Goal: Use online tool/utility: Utilize a website feature to perform a specific function

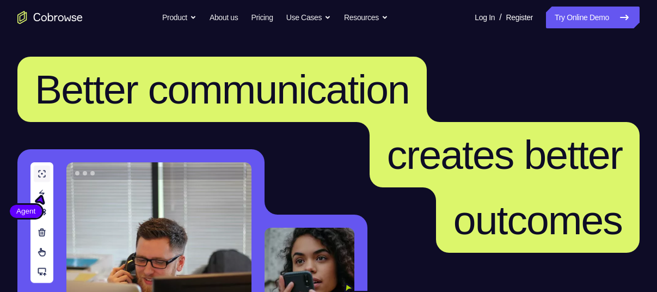
click at [555, 18] on link "Try Online Demo" at bounding box center [593, 18] width 94 height 22
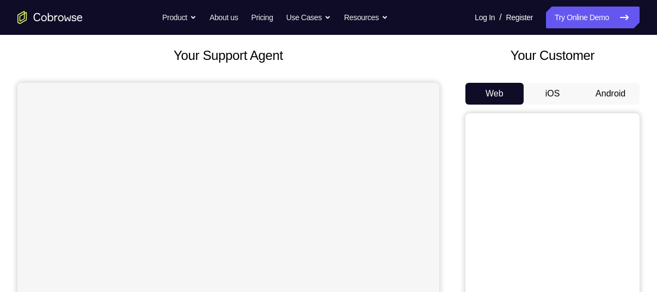
click at [620, 91] on button "Android" at bounding box center [610, 94] width 58 height 22
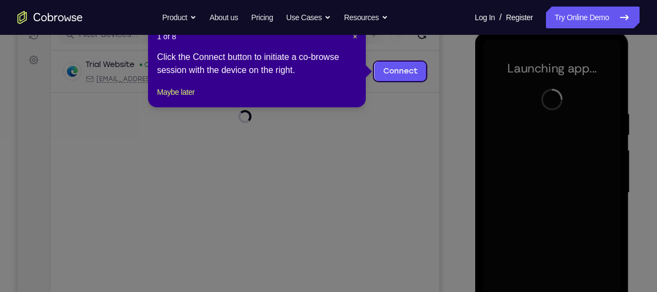
click at [431, 139] on icon at bounding box center [332, 146] width 665 height 292
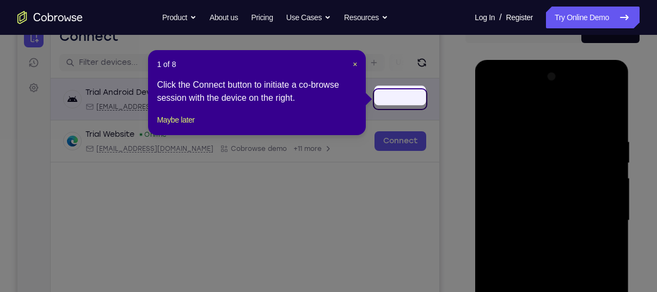
scroll to position [118, 0]
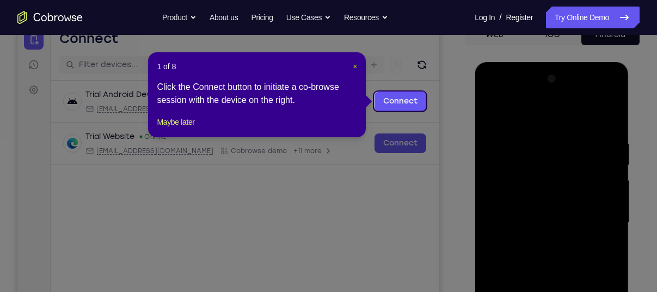
click at [355, 63] on span "×" at bounding box center [355, 66] width 4 height 9
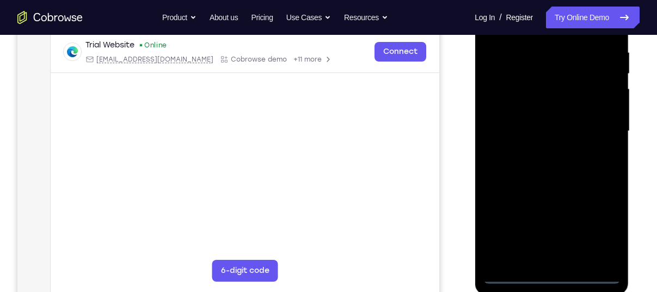
scroll to position [215, 0]
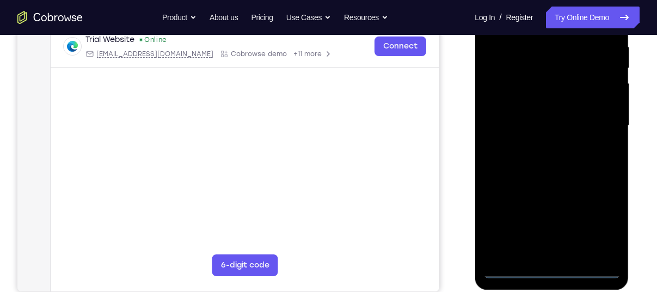
click at [546, 268] on div at bounding box center [551, 125] width 137 height 305
click at [592, 224] on div at bounding box center [551, 125] width 137 height 305
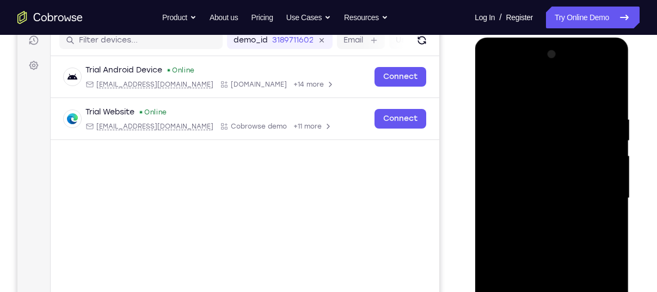
scroll to position [142, 0]
click at [538, 85] on div at bounding box center [551, 198] width 137 height 305
click at [592, 189] on div at bounding box center [551, 198] width 137 height 305
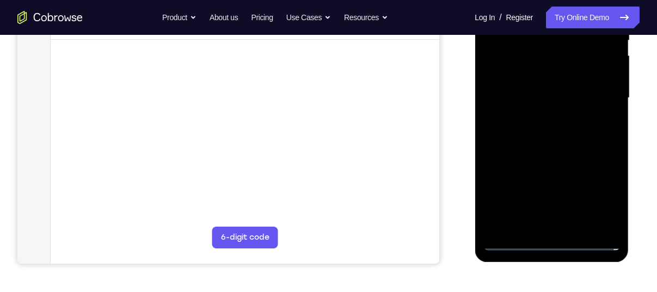
scroll to position [244, 0]
click at [565, 224] on div at bounding box center [551, 97] width 137 height 305
click at [527, 83] on div at bounding box center [551, 97] width 137 height 305
click at [527, 70] on div at bounding box center [551, 97] width 137 height 305
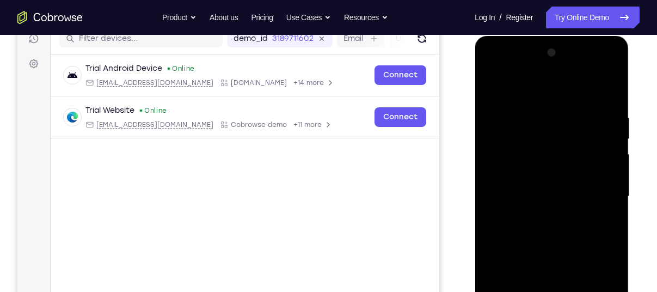
scroll to position [144, 0]
click at [559, 196] on div at bounding box center [551, 197] width 137 height 305
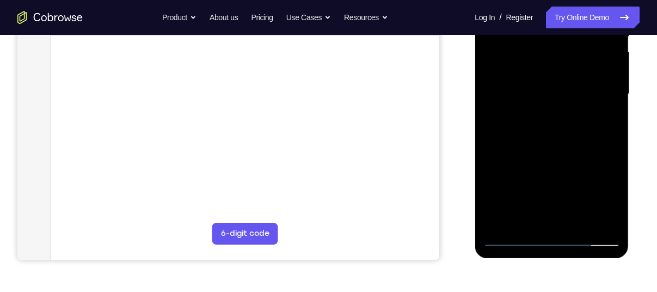
scroll to position [267, 0]
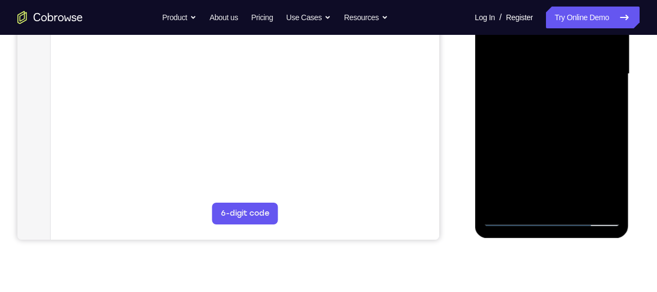
click at [565, 112] on div at bounding box center [551, 74] width 137 height 305
click at [557, 103] on div at bounding box center [551, 74] width 137 height 305
click at [548, 92] on div at bounding box center [551, 74] width 137 height 305
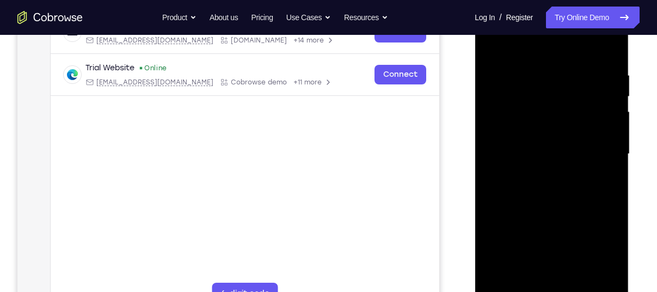
scroll to position [184, 0]
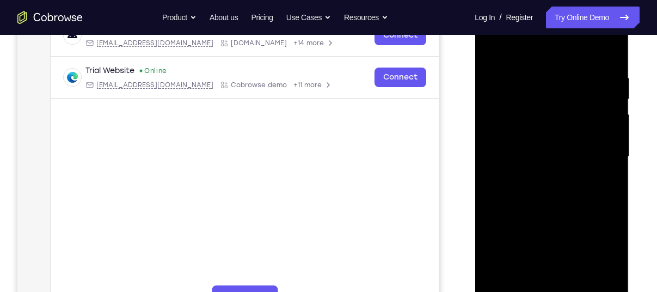
click at [530, 153] on div at bounding box center [551, 156] width 137 height 305
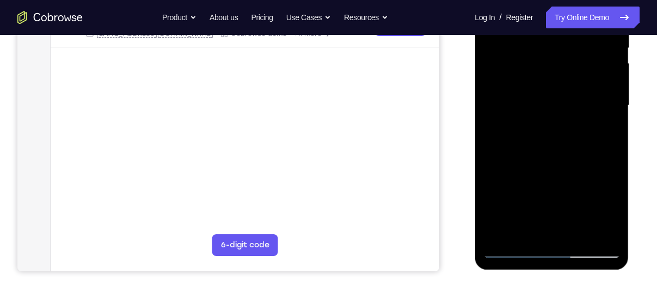
scroll to position [236, 0]
click at [535, 137] on div at bounding box center [551, 104] width 137 height 305
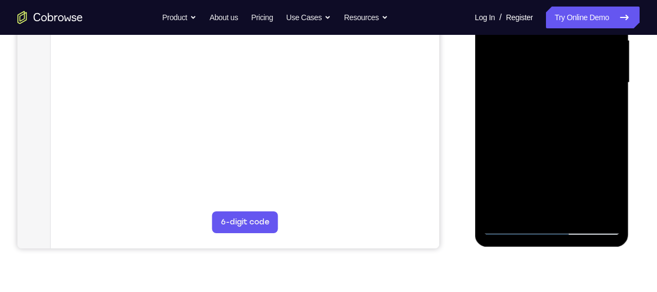
scroll to position [260, 0]
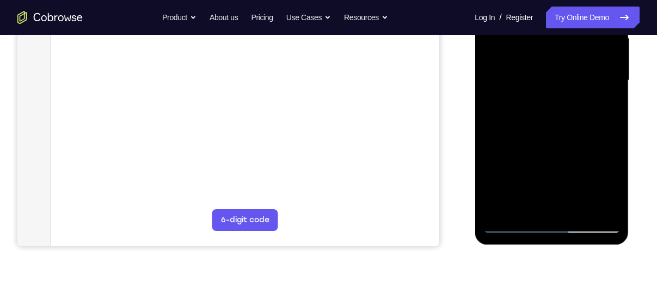
click at [596, 204] on div at bounding box center [551, 80] width 137 height 305
click at [514, 227] on div at bounding box center [551, 80] width 137 height 305
click at [554, 115] on div at bounding box center [551, 80] width 137 height 305
click at [509, 227] on div at bounding box center [551, 80] width 137 height 305
click at [555, 120] on div at bounding box center [551, 80] width 137 height 305
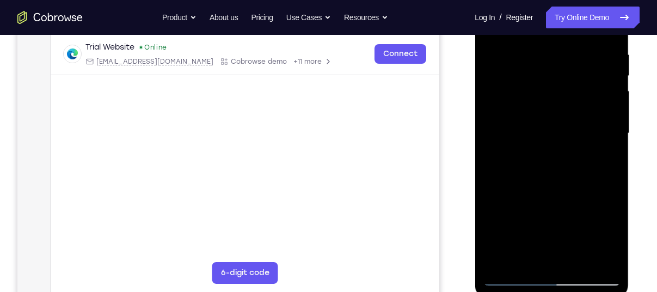
scroll to position [206, 0]
click at [609, 40] on div at bounding box center [551, 134] width 137 height 305
click at [578, 257] on div at bounding box center [551, 134] width 137 height 305
click at [564, 195] on div at bounding box center [551, 134] width 137 height 305
click at [557, 156] on div at bounding box center [551, 134] width 137 height 305
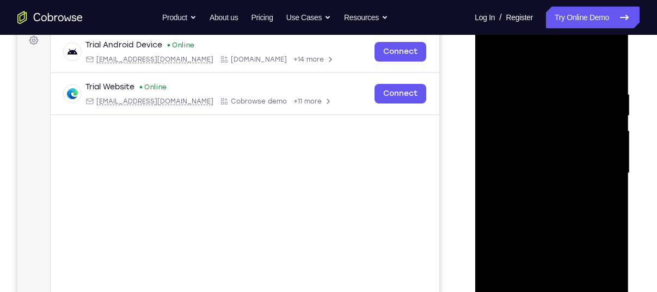
scroll to position [166, 0]
click at [495, 67] on div at bounding box center [551, 174] width 137 height 305
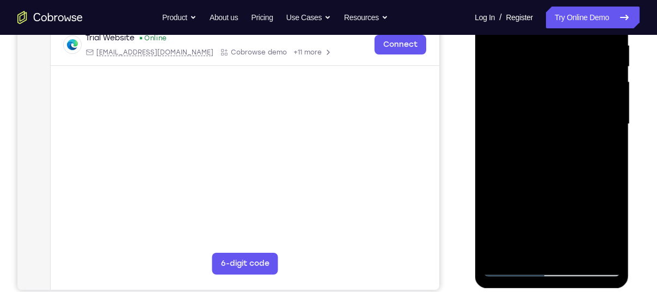
scroll to position [218, 0]
click at [532, 212] on div at bounding box center [551, 123] width 137 height 305
click at [528, 249] on div at bounding box center [551, 123] width 137 height 305
click at [571, 168] on div at bounding box center [551, 123] width 137 height 305
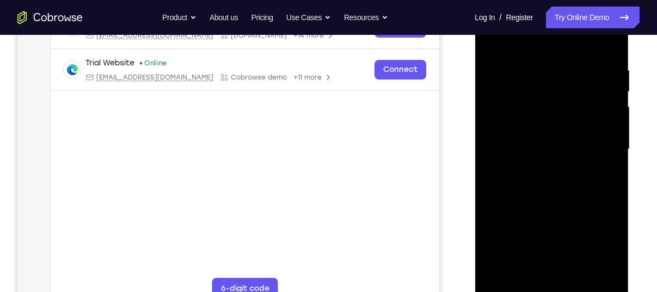
click at [540, 78] on div at bounding box center [551, 149] width 137 height 305
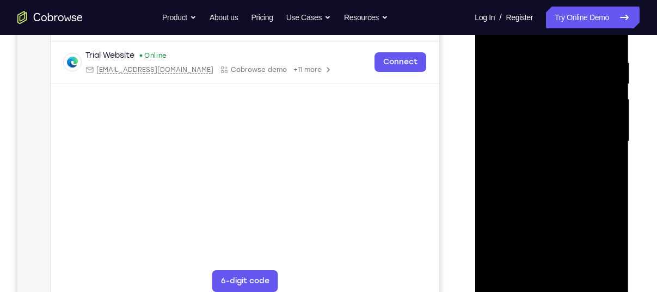
scroll to position [202, 0]
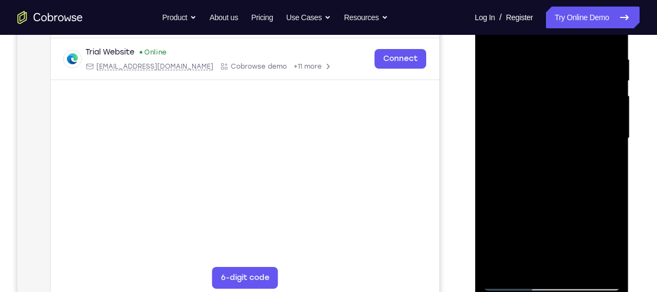
click at [539, 261] on div at bounding box center [551, 138] width 137 height 305
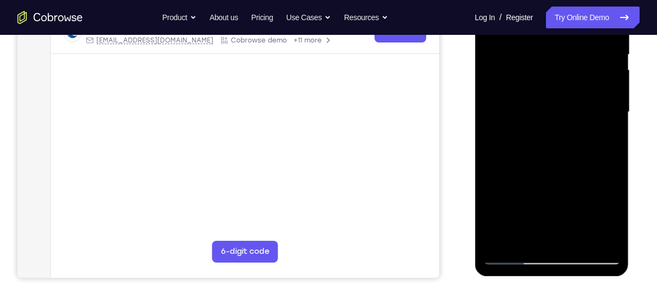
scroll to position [230, 0]
click at [510, 119] on div at bounding box center [551, 111] width 137 height 305
click at [512, 104] on div at bounding box center [551, 111] width 137 height 305
click at [601, 231] on div at bounding box center [551, 111] width 137 height 305
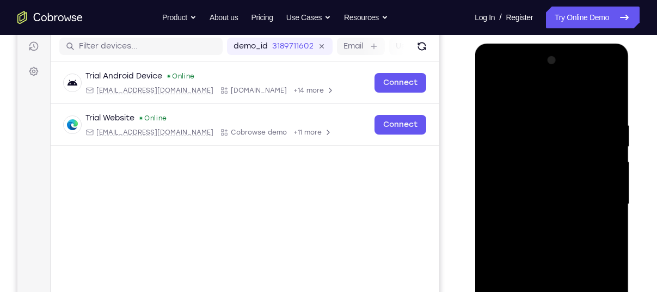
scroll to position [134, 0]
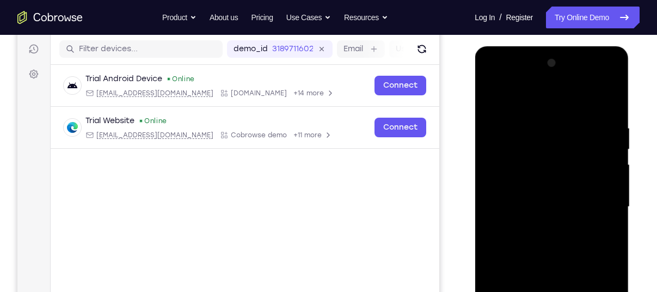
click at [493, 75] on div at bounding box center [551, 206] width 137 height 305
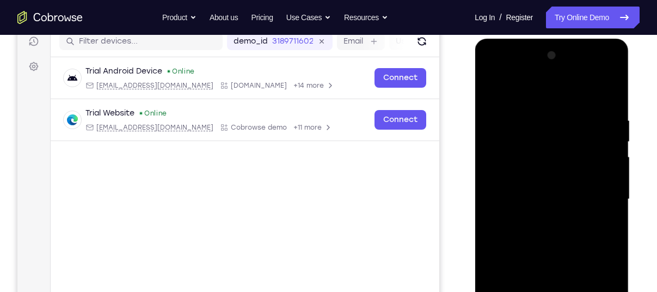
scroll to position [140, 0]
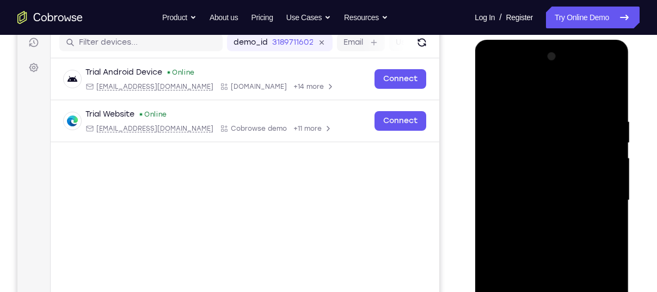
click at [492, 75] on div at bounding box center [551, 200] width 137 height 305
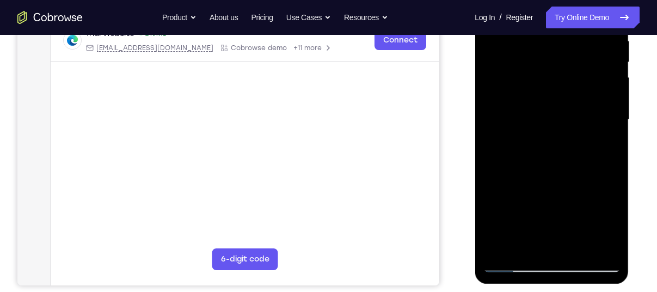
scroll to position [224, 0]
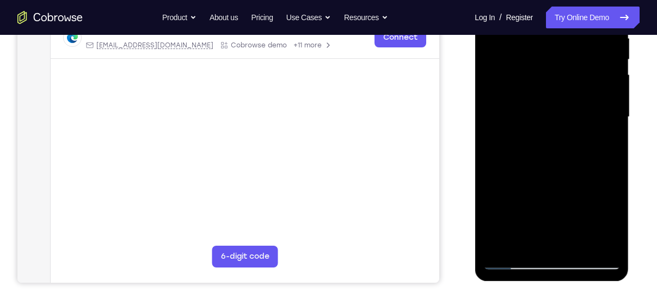
click at [526, 238] on div at bounding box center [551, 117] width 137 height 305
click at [561, 223] on div at bounding box center [551, 117] width 137 height 305
click at [538, 202] on div at bounding box center [551, 117] width 137 height 305
click at [560, 159] on div at bounding box center [551, 117] width 137 height 305
click at [602, 146] on div at bounding box center [551, 117] width 137 height 305
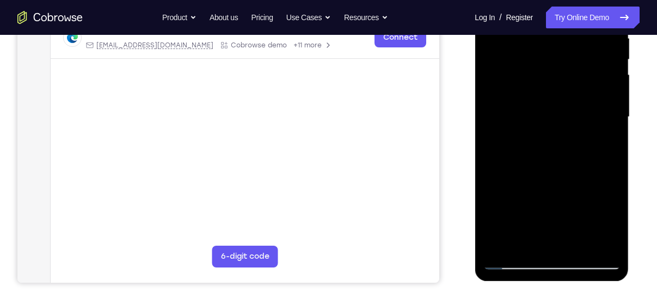
click at [562, 184] on div at bounding box center [551, 117] width 137 height 305
click at [552, 199] on div at bounding box center [551, 117] width 137 height 305
click at [564, 217] on div at bounding box center [551, 117] width 137 height 305
click at [576, 225] on div at bounding box center [551, 117] width 137 height 305
click at [565, 238] on div at bounding box center [551, 117] width 137 height 305
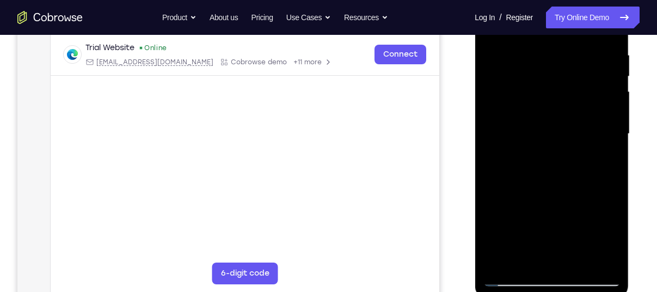
scroll to position [209, 0]
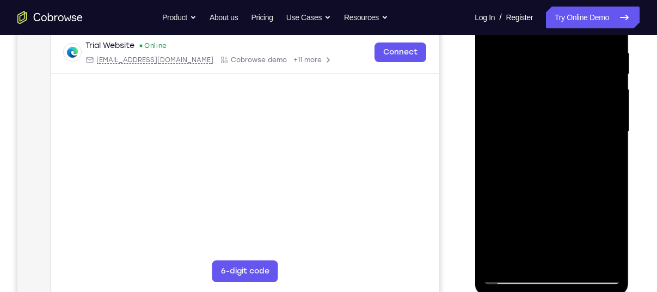
click at [552, 215] on div at bounding box center [551, 131] width 137 height 305
click at [571, 163] on div at bounding box center [551, 131] width 137 height 305
click at [588, 238] on div at bounding box center [551, 131] width 137 height 305
click at [528, 215] on div at bounding box center [551, 131] width 137 height 305
click at [613, 218] on div at bounding box center [551, 131] width 137 height 305
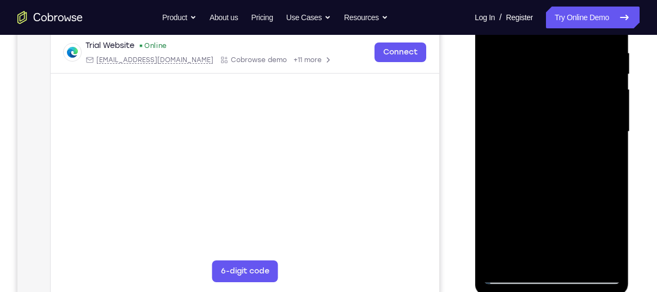
click at [560, 257] on div at bounding box center [551, 131] width 137 height 305
click at [553, 211] on div at bounding box center [551, 131] width 137 height 305
click at [539, 213] on div at bounding box center [551, 131] width 137 height 305
click at [537, 196] on div at bounding box center [551, 131] width 137 height 305
click at [552, 215] on div at bounding box center [551, 131] width 137 height 305
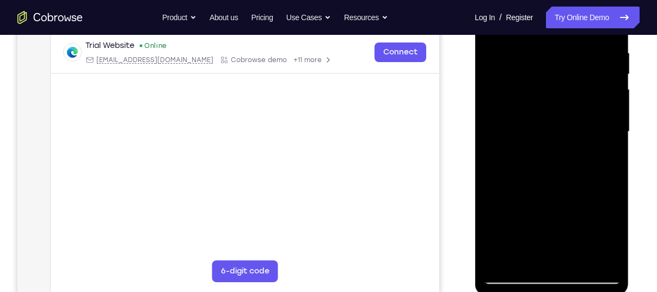
click at [574, 217] on div at bounding box center [551, 131] width 137 height 305
click at [612, 237] on div at bounding box center [551, 131] width 137 height 305
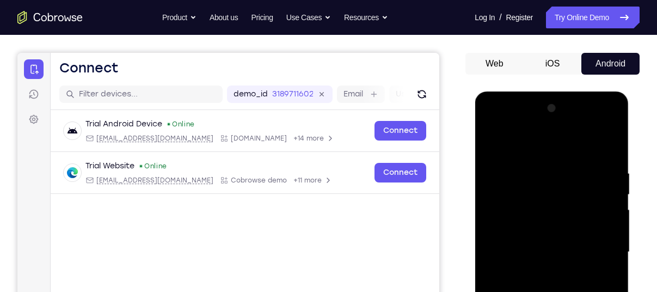
scroll to position [88, 0]
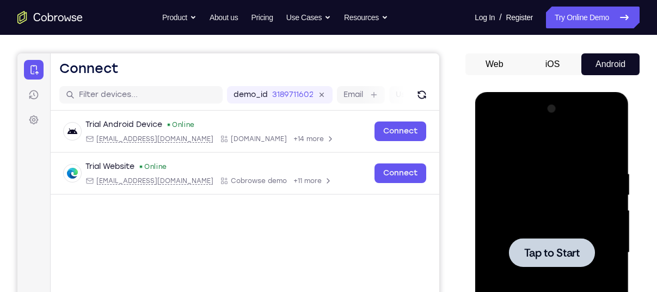
click at [571, 251] on span "Tap to Start" at bounding box center [550, 252] width 55 height 11
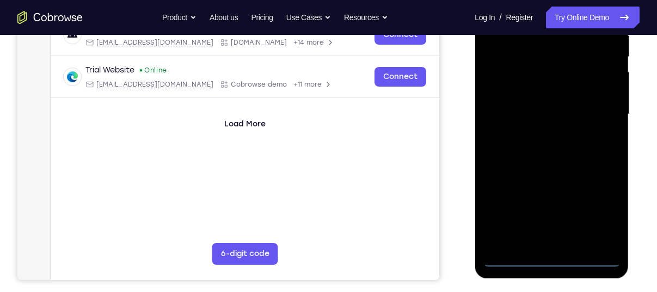
scroll to position [227, 0]
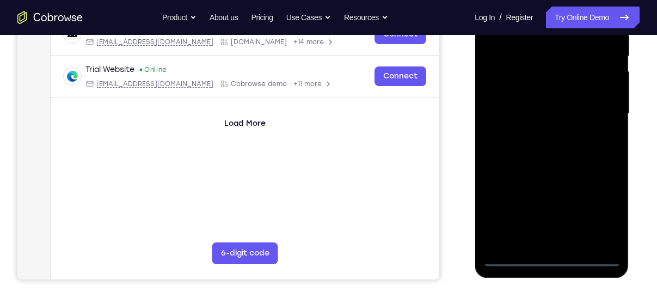
click at [552, 256] on div at bounding box center [551, 113] width 137 height 305
click at [598, 208] on div at bounding box center [551, 113] width 137 height 305
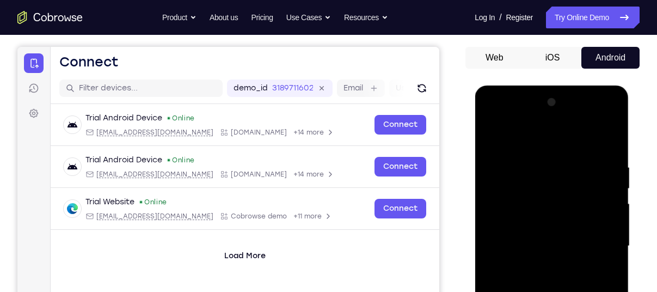
scroll to position [85, 0]
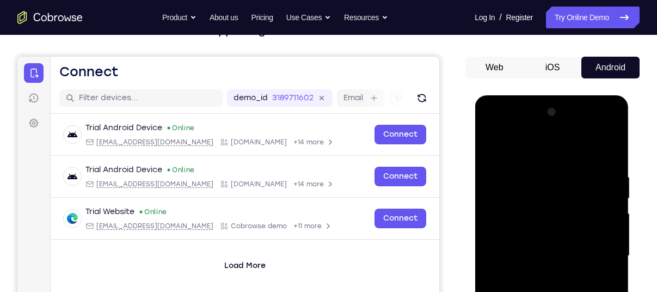
click at [522, 146] on div at bounding box center [551, 255] width 137 height 305
click at [541, 201] on div at bounding box center [551, 255] width 137 height 305
click at [537, 194] on div at bounding box center [551, 255] width 137 height 305
click at [523, 258] on div at bounding box center [551, 255] width 137 height 305
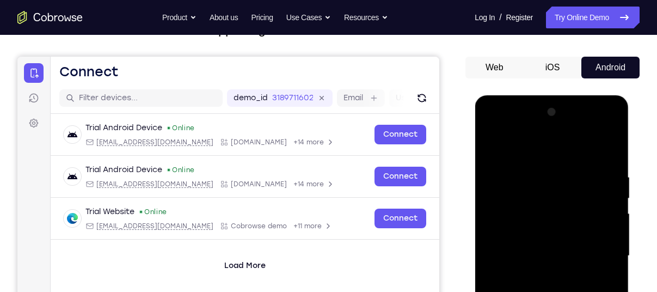
click at [517, 209] on div at bounding box center [551, 255] width 137 height 305
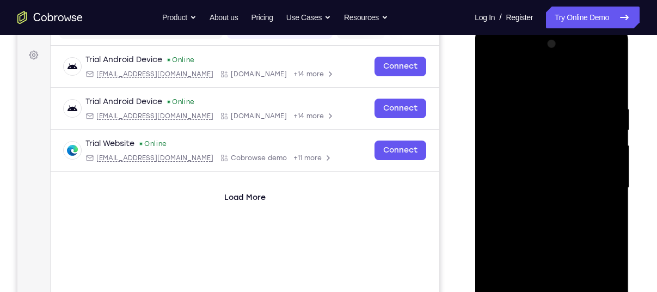
scroll to position [154, 0]
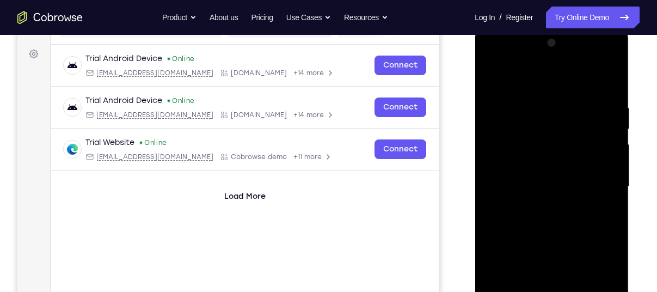
click at [551, 233] on div at bounding box center [551, 186] width 137 height 305
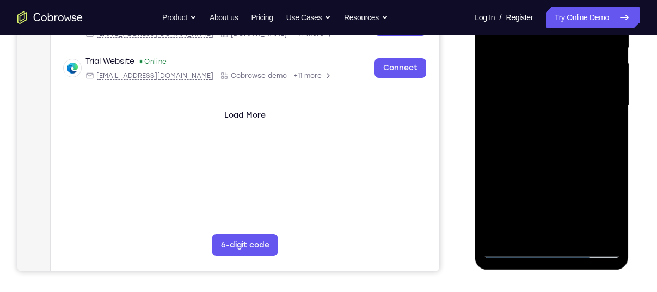
scroll to position [236, 0]
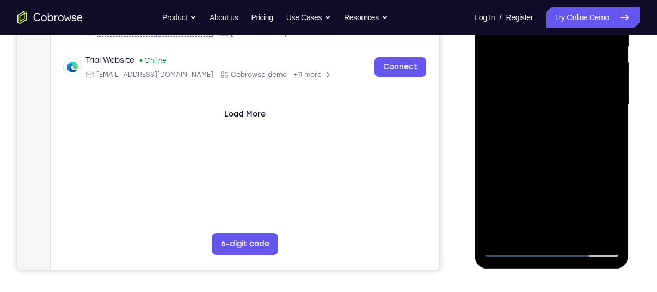
click at [510, 251] on div at bounding box center [551, 104] width 137 height 305
click at [525, 58] on div at bounding box center [551, 104] width 137 height 305
click at [524, 194] on div at bounding box center [551, 104] width 137 height 305
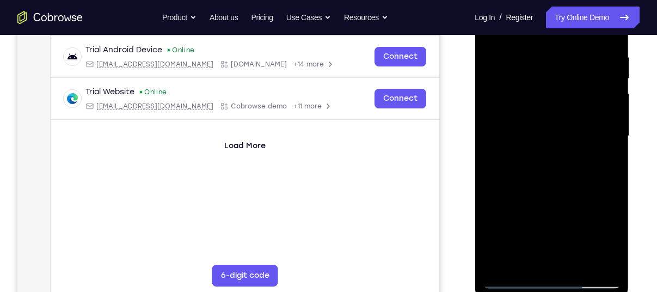
scroll to position [194, 0]
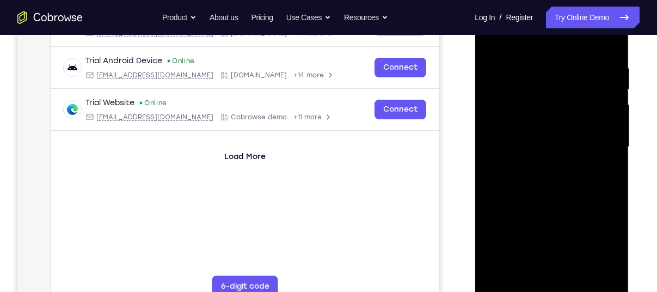
click at [516, 116] on div at bounding box center [551, 147] width 137 height 305
click at [537, 147] on div at bounding box center [551, 147] width 137 height 305
click at [541, 166] on div at bounding box center [551, 147] width 137 height 305
click at [513, 104] on div at bounding box center [551, 147] width 137 height 305
click at [535, 99] on div at bounding box center [551, 147] width 137 height 305
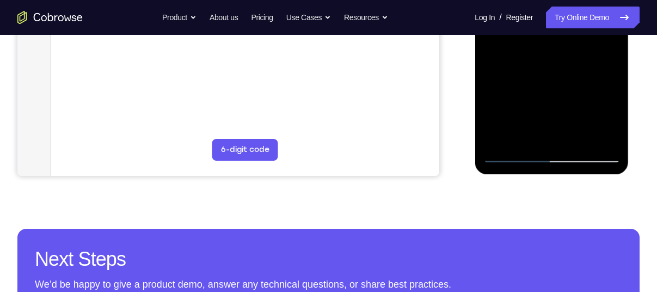
scroll to position [333, 0]
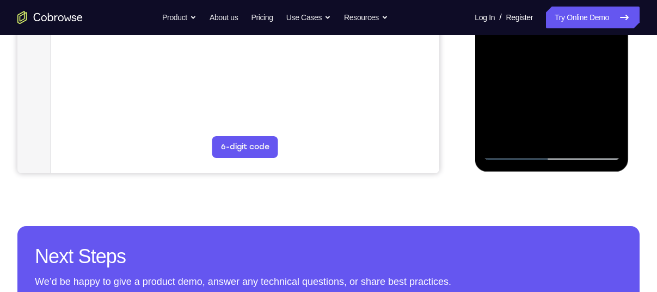
click at [592, 53] on div at bounding box center [551, 7] width 137 height 305
click at [580, 129] on div at bounding box center [551, 7] width 137 height 305
click at [586, 90] on div at bounding box center [551, 7] width 137 height 305
click at [566, 120] on div at bounding box center [551, 7] width 137 height 305
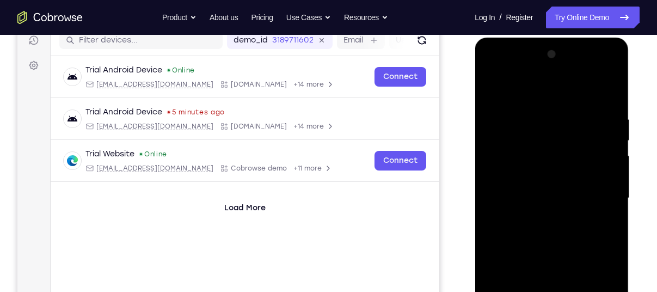
scroll to position [140, 0]
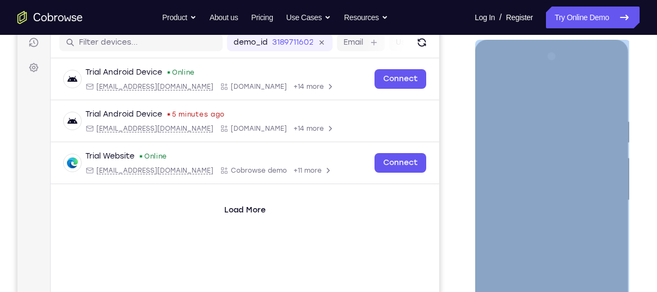
drag, startPoint x: 482, startPoint y: 135, endPoint x: 488, endPoint y: 170, distance: 35.3
click at [488, 170] on div at bounding box center [551, 202] width 154 height 324
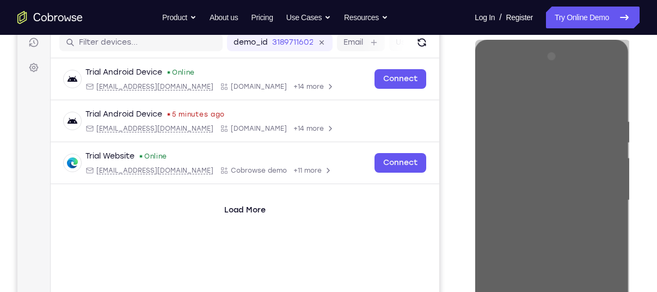
drag, startPoint x: 14, startPoint y: 131, endPoint x: 636, endPoint y: 100, distance: 623.1
click at [636, 100] on div at bounding box center [552, 199] width 174 height 335
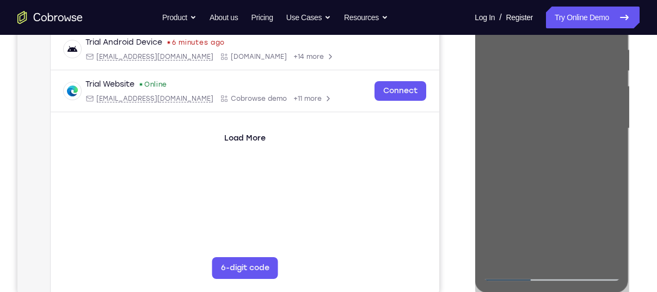
scroll to position [214, 0]
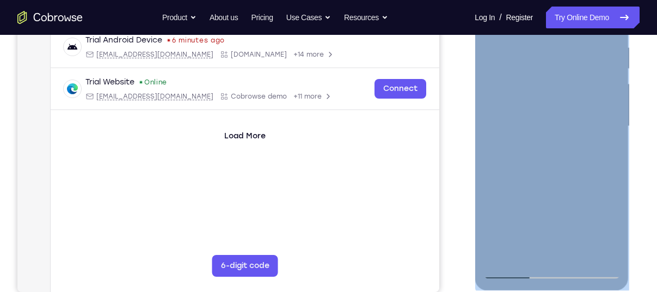
click at [574, 254] on div at bounding box center [551, 126] width 137 height 305
click at [517, 252] on div at bounding box center [551, 126] width 137 height 305
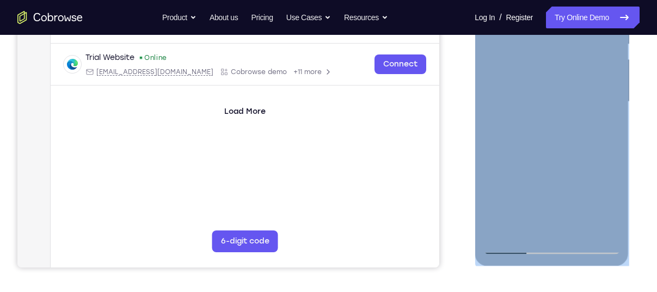
scroll to position [243, 0]
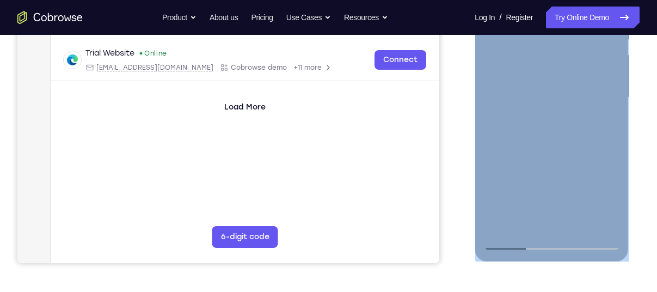
click at [526, 221] on div at bounding box center [551, 97] width 137 height 305
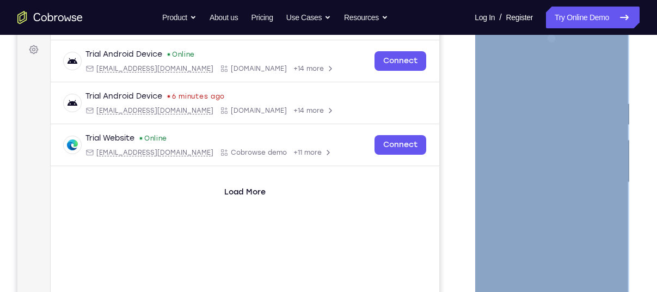
scroll to position [153, 0]
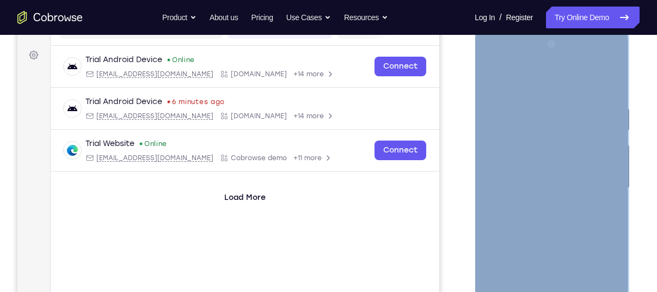
click at [487, 72] on div at bounding box center [551, 187] width 137 height 305
click at [486, 75] on div at bounding box center [551, 187] width 137 height 305
click at [485, 85] on div at bounding box center [551, 187] width 137 height 305
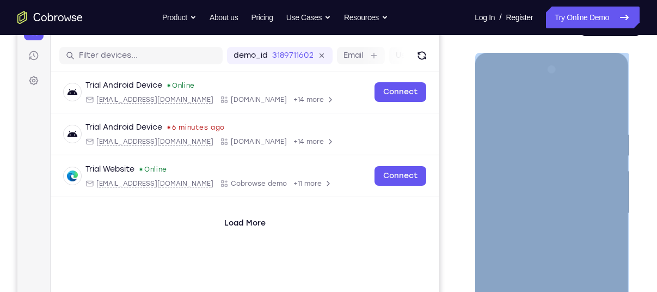
scroll to position [124, 0]
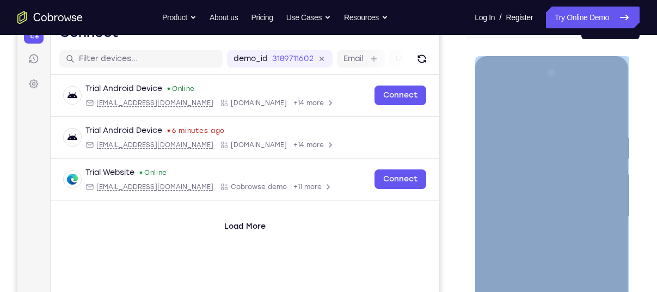
click at [502, 107] on div at bounding box center [551, 216] width 137 height 305
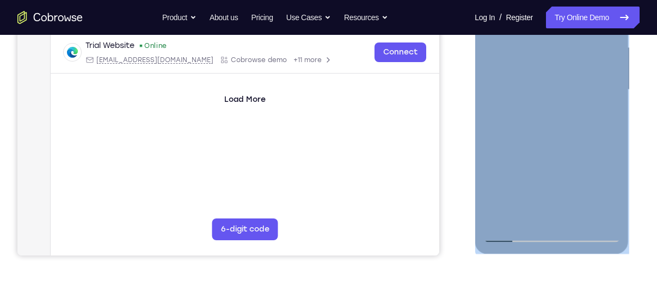
scroll to position [252, 0]
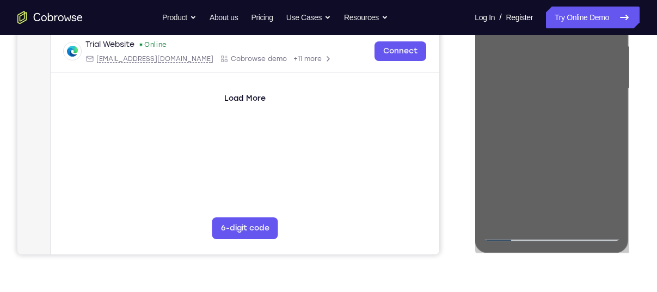
drag, startPoint x: 51, startPoint y: 128, endPoint x: 630, endPoint y: 206, distance: 584.6
click at [630, 206] on div at bounding box center [552, 87] width 174 height 335
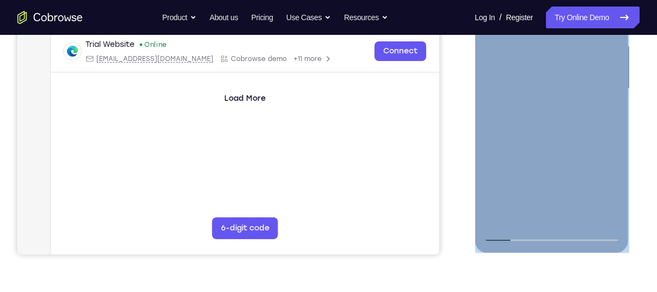
click at [588, 168] on div at bounding box center [551, 88] width 137 height 305
click at [587, 214] on div at bounding box center [551, 88] width 137 height 305
click at [587, 164] on div at bounding box center [551, 88] width 137 height 305
click at [587, 201] on div at bounding box center [551, 88] width 137 height 305
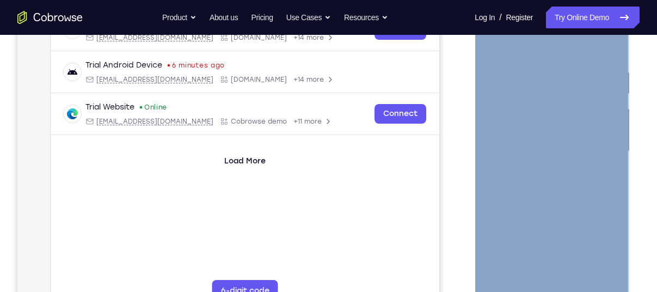
scroll to position [184, 0]
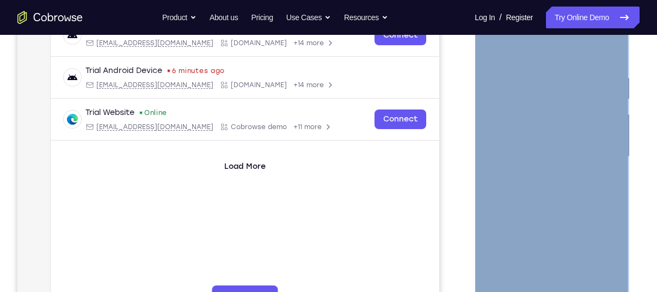
click at [485, 114] on div at bounding box center [551, 156] width 137 height 305
click at [487, 85] on div at bounding box center [551, 156] width 137 height 305
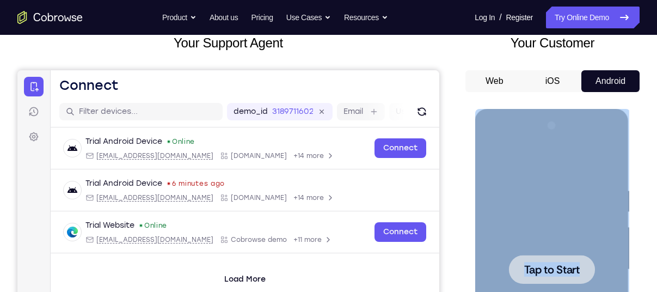
scroll to position [63, 0]
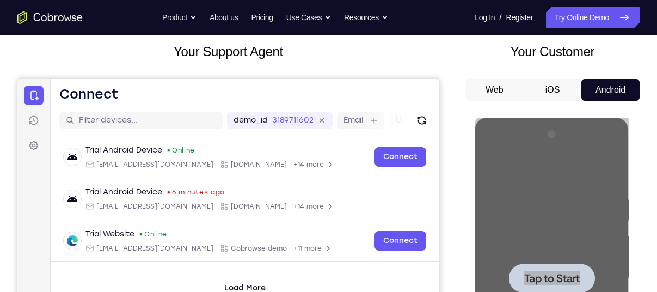
click at [462, 115] on div "Your Support Agent Your Customer Web iOS Android" at bounding box center [328, 243] width 622 height 402
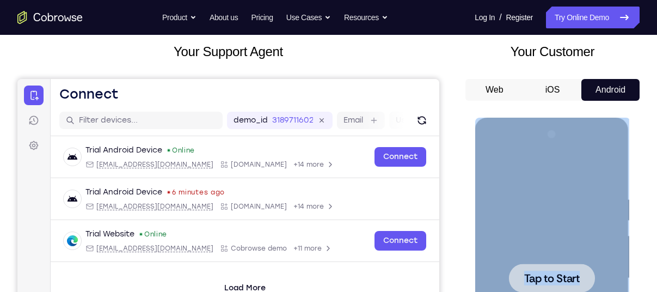
click at [567, 265] on div at bounding box center [551, 277] width 86 height 29
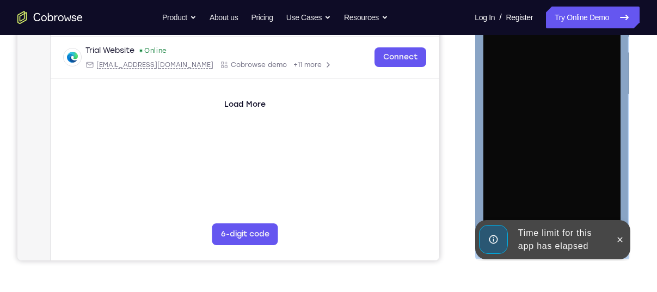
scroll to position [246, 0]
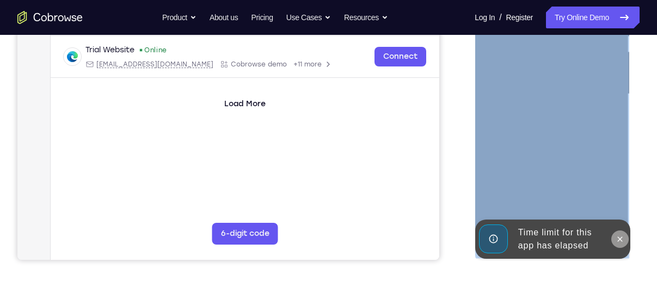
click at [621, 235] on icon at bounding box center [619, 238] width 9 height 9
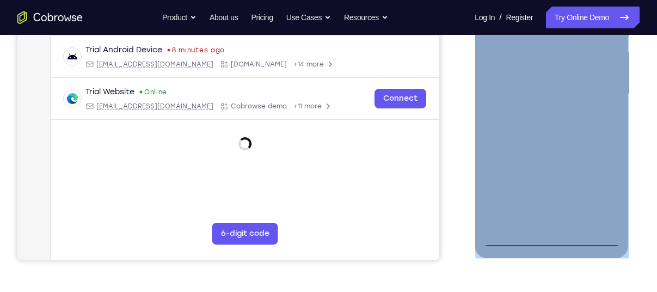
click at [555, 239] on div at bounding box center [551, 94] width 137 height 305
click at [600, 199] on div at bounding box center [551, 94] width 137 height 305
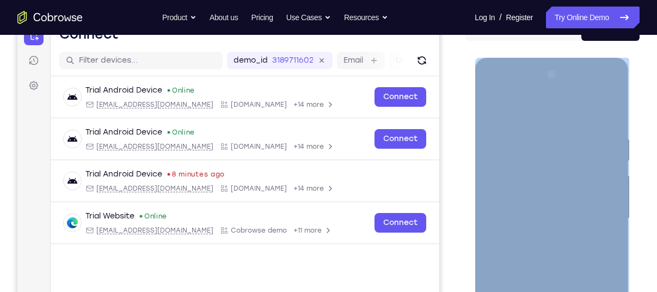
scroll to position [122, 0]
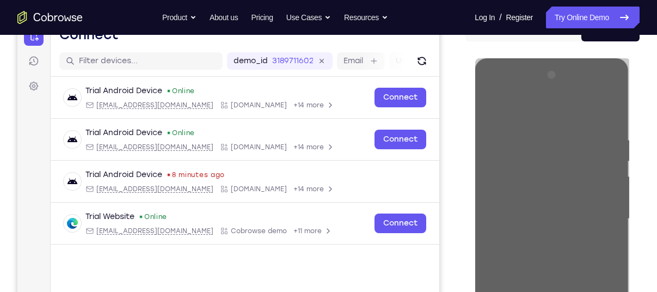
click at [465, 172] on div at bounding box center [552, 217] width 174 height 335
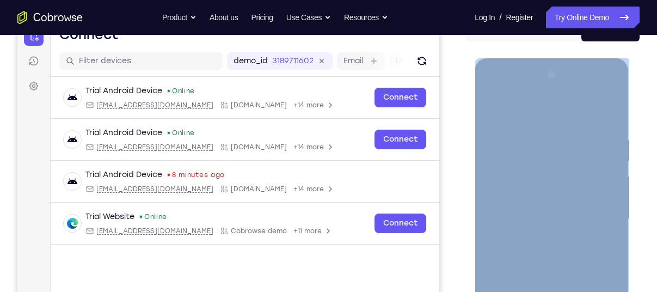
click at [529, 115] on div at bounding box center [551, 218] width 137 height 305
click at [599, 215] on div at bounding box center [551, 218] width 137 height 305
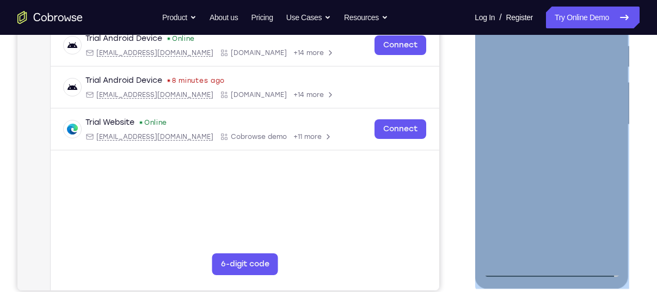
scroll to position [219, 0]
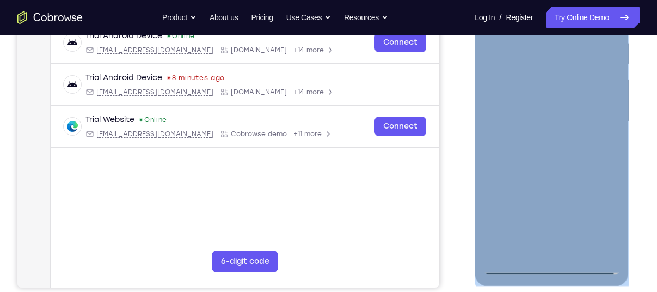
click at [538, 141] on div at bounding box center [551, 122] width 137 height 305
click at [534, 113] on div at bounding box center [551, 122] width 137 height 305
click at [557, 92] on div at bounding box center [551, 122] width 137 height 305
click at [539, 121] on div at bounding box center [551, 122] width 137 height 305
click at [545, 149] on div at bounding box center [551, 122] width 137 height 305
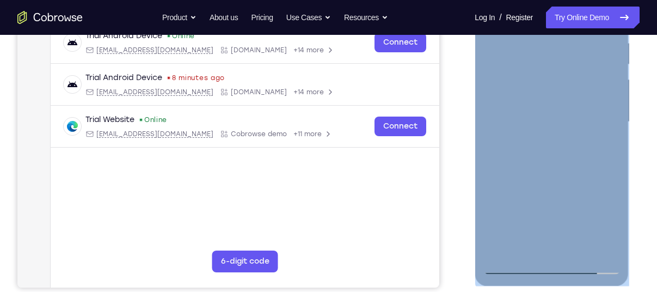
click at [603, 134] on div at bounding box center [551, 122] width 137 height 305
click at [498, 101] on div at bounding box center [551, 122] width 137 height 305
click at [513, 116] on div at bounding box center [551, 122] width 137 height 305
click at [542, 149] on div at bounding box center [551, 122] width 137 height 305
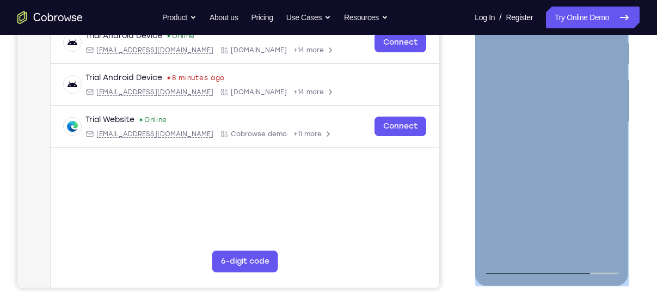
click at [543, 104] on div at bounding box center [551, 122] width 137 height 305
click at [541, 121] on div at bounding box center [551, 122] width 137 height 305
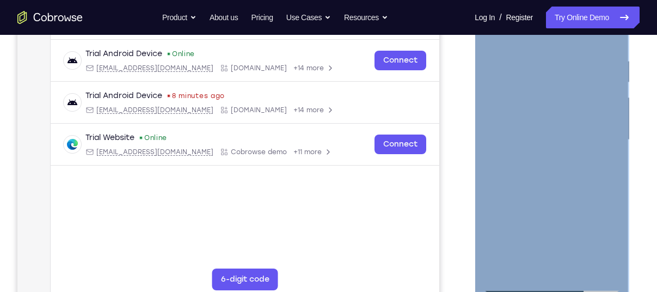
scroll to position [201, 0]
click at [608, 47] on div at bounding box center [551, 139] width 137 height 305
click at [491, 166] on div at bounding box center [551, 139] width 137 height 305
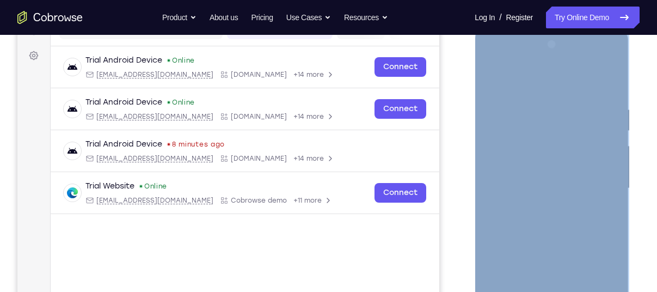
scroll to position [152, 0]
click at [523, 172] on div at bounding box center [551, 188] width 137 height 305
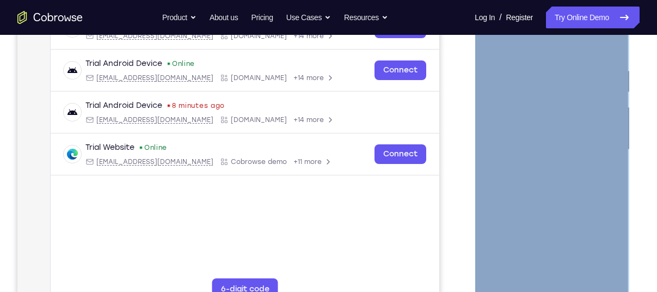
scroll to position [191, 0]
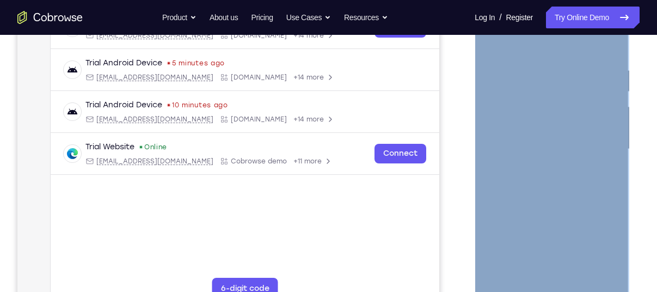
click at [536, 59] on div at bounding box center [551, 149] width 137 height 305
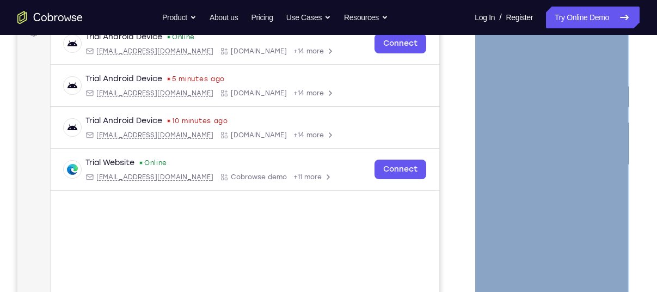
scroll to position [177, 0]
click at [592, 111] on div at bounding box center [551, 163] width 137 height 305
click at [599, 120] on div at bounding box center [551, 163] width 137 height 305
click at [604, 57] on div at bounding box center [551, 163] width 137 height 305
click at [598, 134] on div at bounding box center [551, 163] width 137 height 305
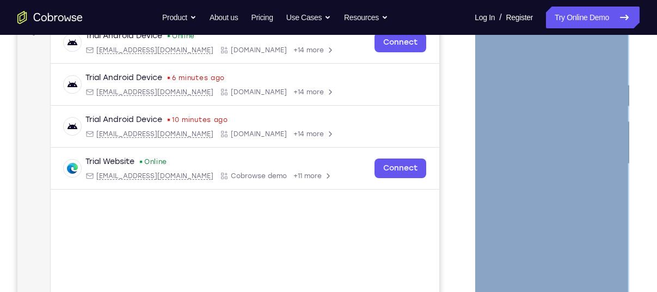
click at [598, 134] on div at bounding box center [551, 163] width 137 height 305
click at [598, 141] on div at bounding box center [551, 163] width 137 height 305
click at [599, 155] on div at bounding box center [551, 163] width 137 height 305
click at [597, 164] on div at bounding box center [551, 163] width 137 height 305
click at [601, 127] on div at bounding box center [551, 163] width 137 height 305
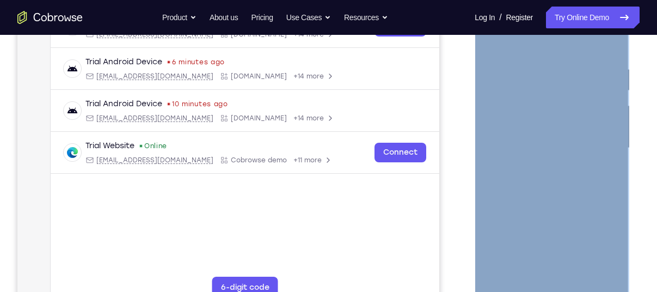
scroll to position [198, 0]
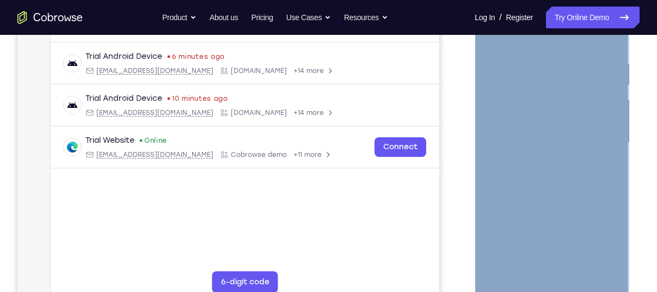
click at [594, 265] on div at bounding box center [551, 142] width 137 height 305
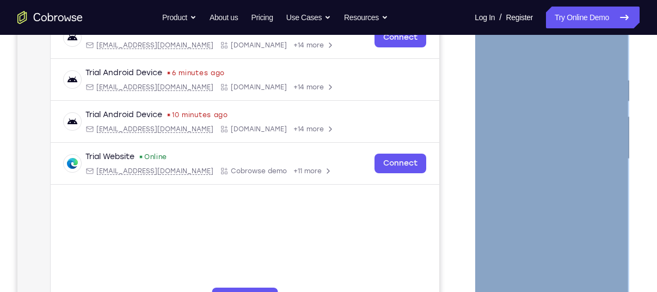
scroll to position [180, 0]
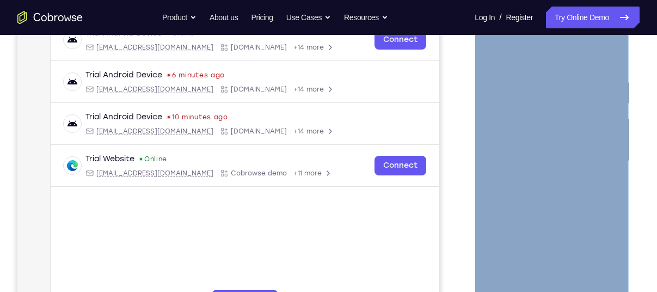
click at [615, 51] on div at bounding box center [551, 161] width 137 height 305
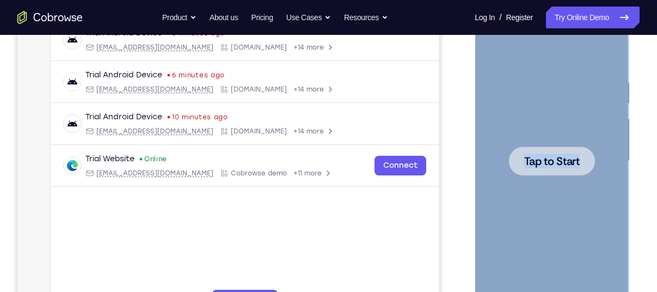
click at [548, 163] on span "Tap to Start" at bounding box center [550, 161] width 55 height 11
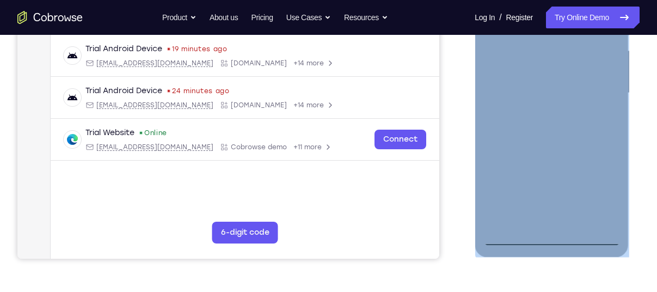
click at [553, 234] on div at bounding box center [551, 93] width 137 height 305
click at [594, 188] on div at bounding box center [551, 93] width 137 height 305
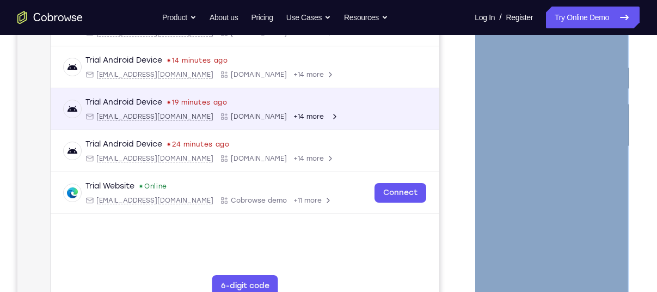
scroll to position [185, 0]
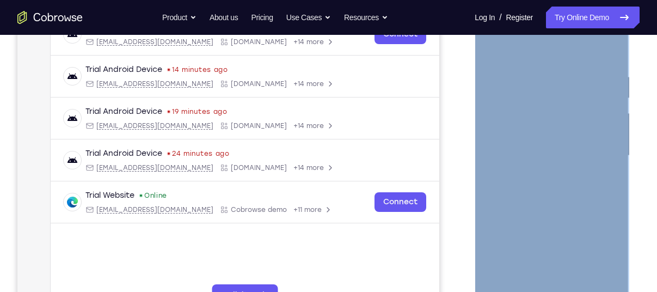
click at [538, 46] on div at bounding box center [551, 155] width 137 height 305
click at [594, 151] on div at bounding box center [551, 155] width 137 height 305
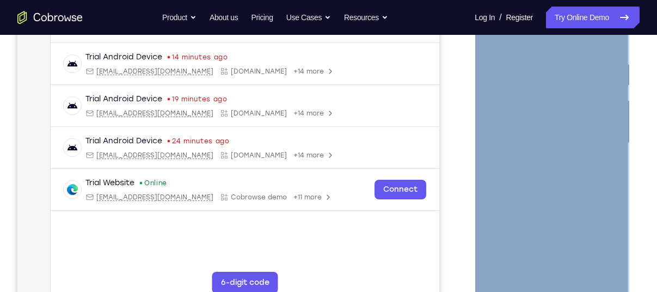
scroll to position [198, 0]
click at [541, 163] on div at bounding box center [551, 142] width 137 height 305
click at [534, 130] on div at bounding box center [551, 142] width 137 height 305
click at [534, 126] on div at bounding box center [551, 142] width 137 height 305
click at [553, 141] on div at bounding box center [551, 142] width 137 height 305
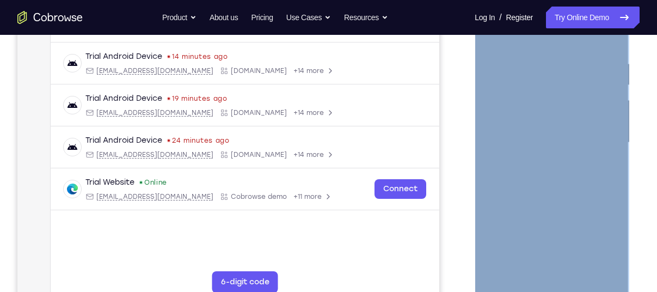
click at [546, 172] on div at bounding box center [551, 142] width 137 height 305
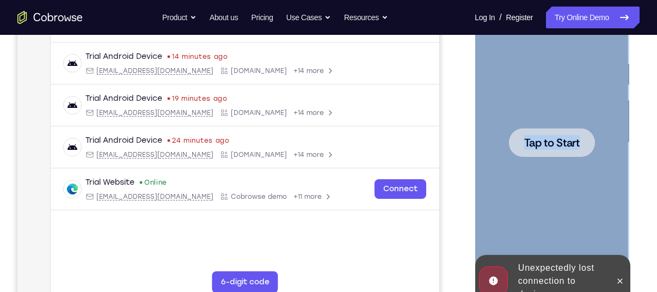
click at [563, 145] on span "Tap to Start" at bounding box center [550, 142] width 55 height 11
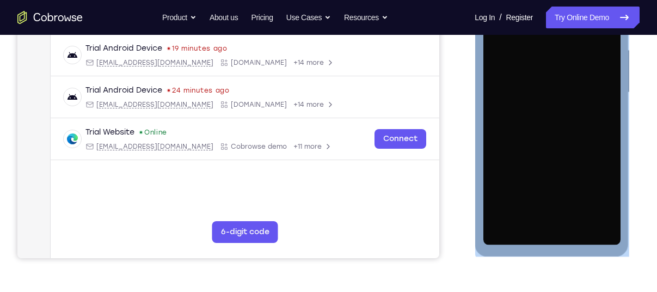
scroll to position [250, 0]
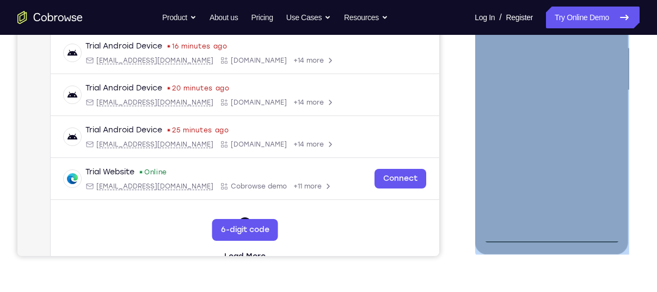
click at [553, 238] on div at bounding box center [551, 90] width 137 height 305
click at [605, 187] on div at bounding box center [551, 90] width 137 height 305
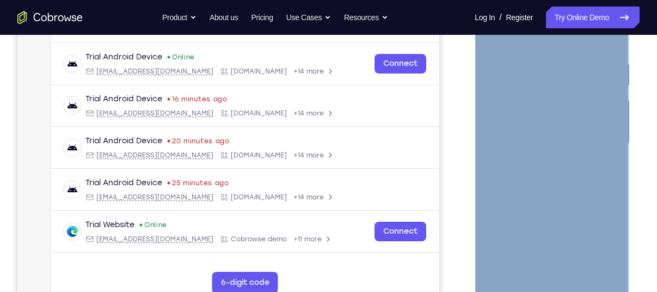
scroll to position [197, 0]
click at [521, 37] on div at bounding box center [551, 143] width 137 height 305
click at [592, 143] on div at bounding box center [551, 143] width 137 height 305
click at [540, 163] on div at bounding box center [551, 143] width 137 height 305
click at [548, 132] on div at bounding box center [551, 143] width 137 height 305
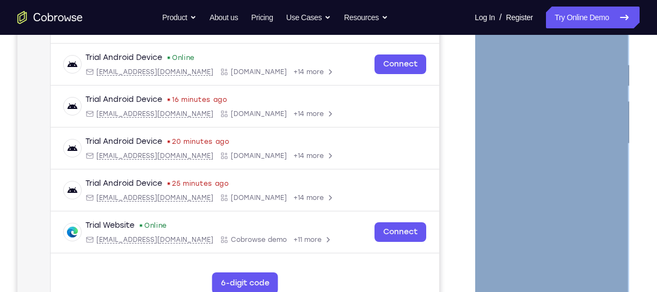
click at [543, 121] on div at bounding box center [551, 143] width 137 height 305
click at [542, 140] on div at bounding box center [551, 143] width 137 height 305
click at [546, 180] on div at bounding box center [551, 143] width 137 height 305
click at [550, 172] on div at bounding box center [551, 143] width 137 height 305
click at [564, 189] on div at bounding box center [551, 143] width 137 height 305
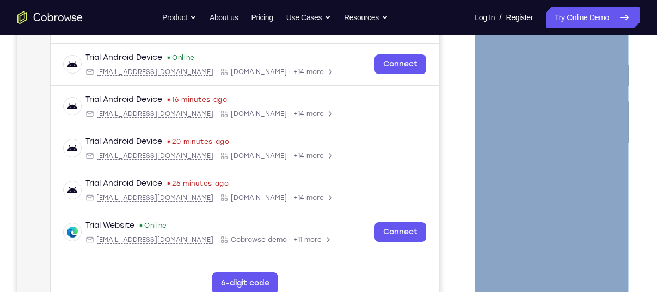
click at [528, 66] on div at bounding box center [551, 143] width 137 height 305
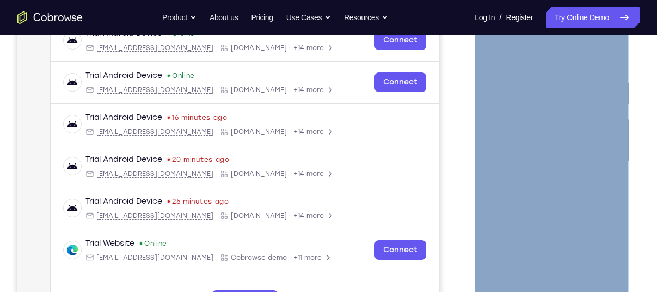
scroll to position [180, 0]
click at [598, 130] on div at bounding box center [551, 161] width 137 height 305
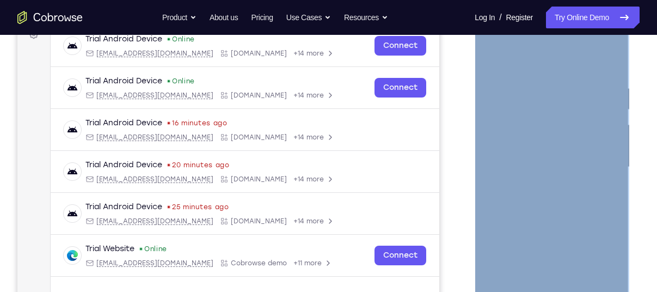
scroll to position [174, 0]
click at [604, 58] on div at bounding box center [551, 166] width 137 height 305
click at [609, 57] on div at bounding box center [551, 166] width 137 height 305
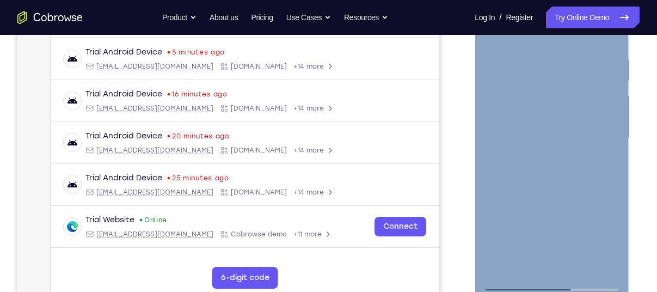
scroll to position [203, 0]
click at [523, 261] on div at bounding box center [551, 137] width 137 height 305
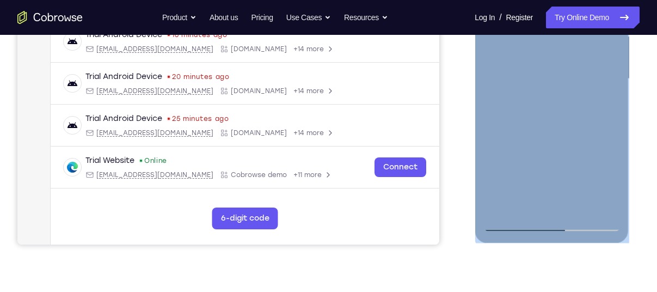
scroll to position [263, 0]
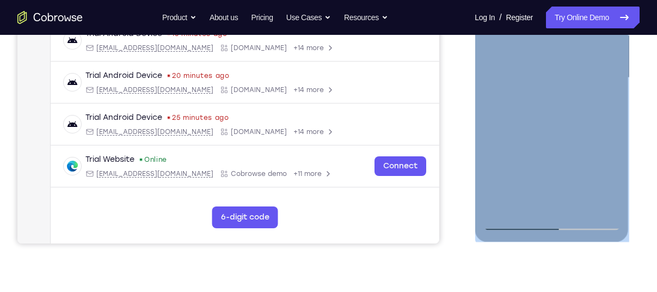
click at [577, 205] on div at bounding box center [551, 77] width 137 height 305
